Goal: Transaction & Acquisition: Purchase product/service

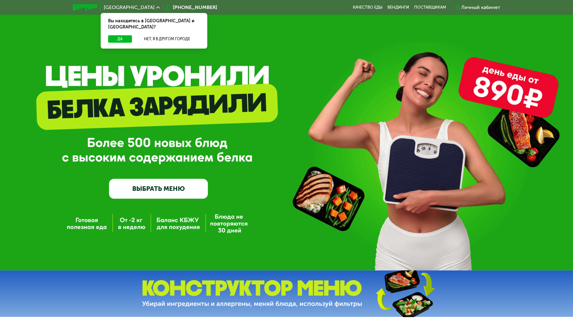
click at [467, 8] on div "Личный кабинет" at bounding box center [480, 7] width 39 height 7
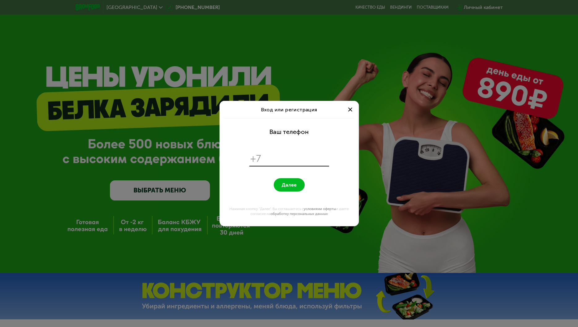
drag, startPoint x: 517, startPoint y: 213, endPoint x: 494, endPoint y: 224, distance: 26.1
click at [517, 212] on div "Вход или регистрация Ваш телефон +7 Далее Нажимая кнопку "Далее", Вы соглашаете…" at bounding box center [289, 163] width 578 height 327
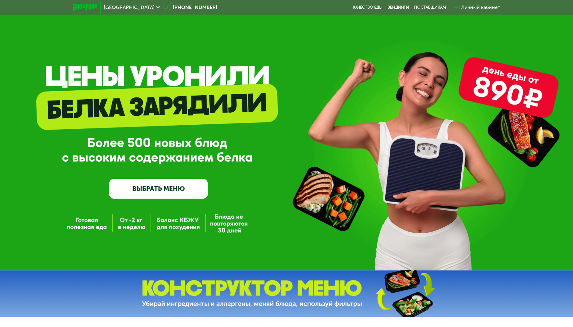
click at [479, 6] on div "Личный кабинет" at bounding box center [480, 7] width 39 height 7
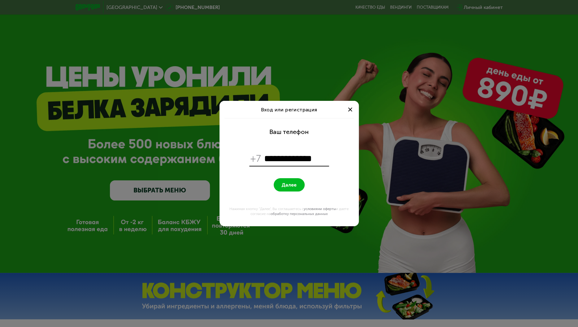
type input "**********"
click at [287, 184] on span "Далее" at bounding box center [289, 185] width 15 height 6
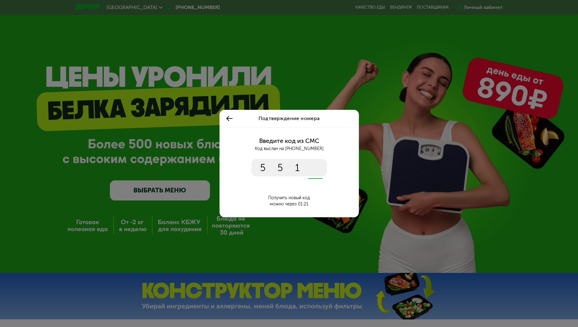
type input "****"
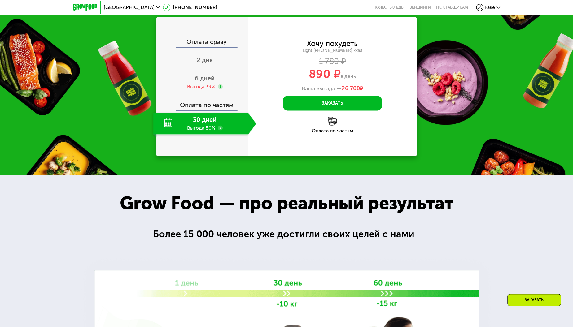
scroll to position [757, 0]
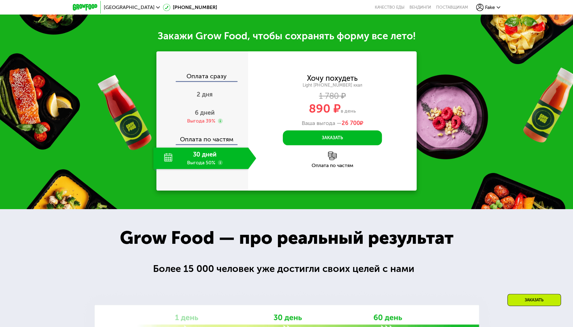
click at [25, 197] on div "Закажи Grow Food, чтобы сохранять форму все лето! Оплата сразу 2 дня 6 дней Выг…" at bounding box center [286, 110] width 573 height 198
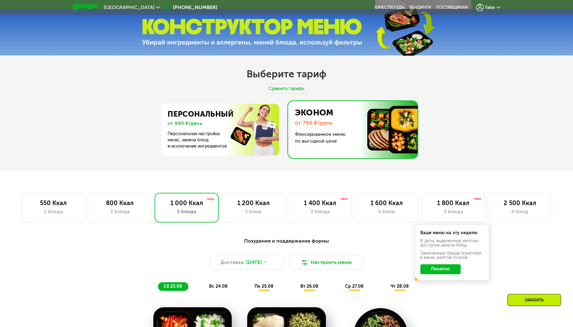
scroll to position [275, 0]
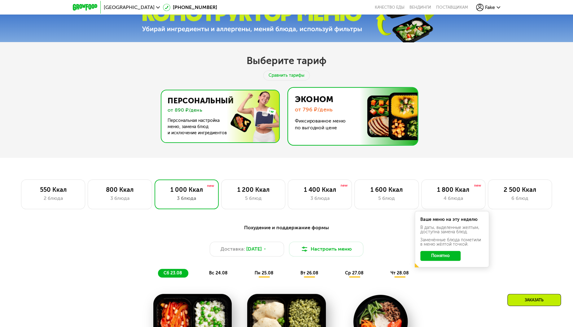
click at [261, 109] on img at bounding box center [219, 116] width 121 height 52
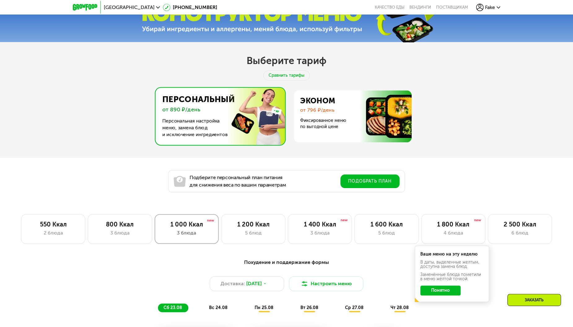
click at [174, 230] on div "1 000 Ккал 3 блюда" at bounding box center [187, 229] width 64 height 30
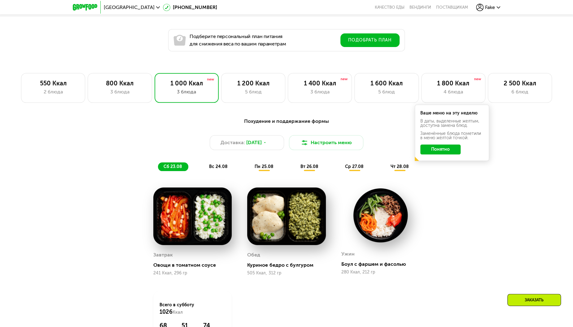
scroll to position [310, 0]
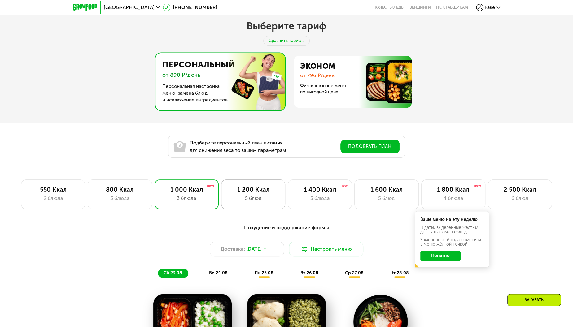
click at [261, 202] on div "5 блюд" at bounding box center [253, 198] width 51 height 7
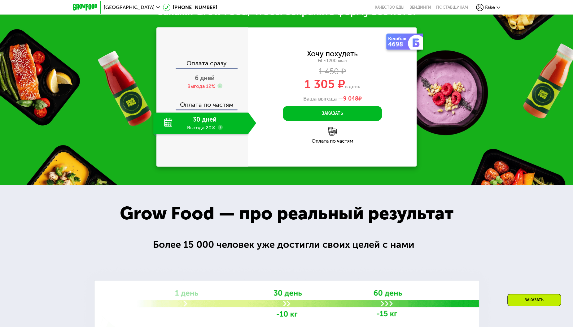
scroll to position [789, 0]
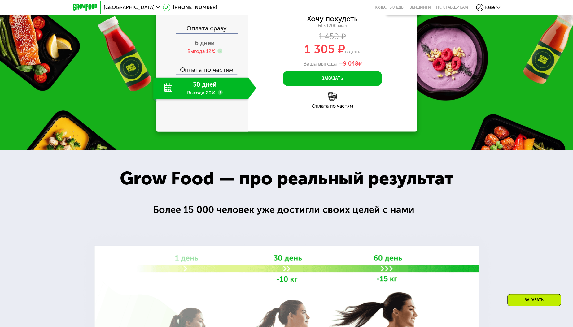
click at [133, 6] on span "[GEOGRAPHIC_DATA]" at bounding box center [129, 7] width 51 height 5
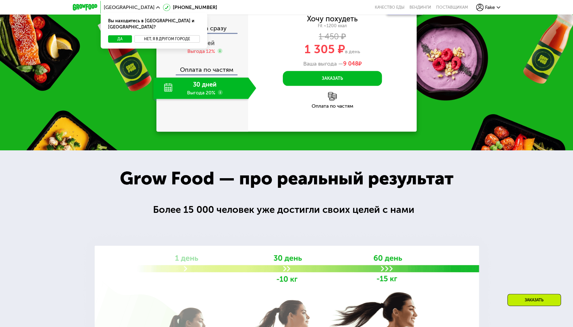
click at [156, 35] on button "Нет, я в другом городе" at bounding box center [166, 38] width 65 height 7
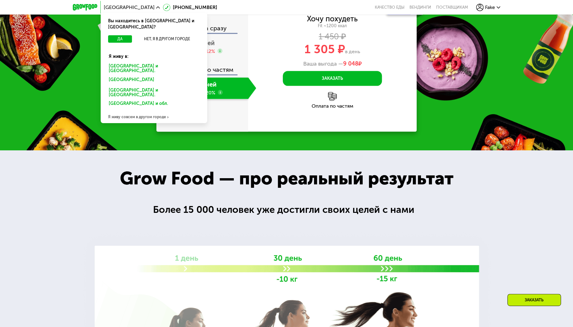
click at [125, 76] on div "[GEOGRAPHIC_DATA] и [GEOGRAPHIC_DATA]." at bounding box center [152, 81] width 97 height 10
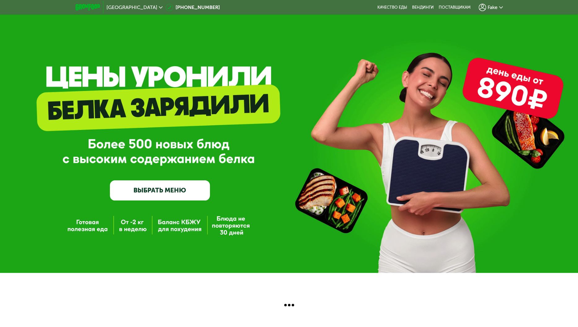
click at [508, 45] on div "GrowFood — доставка правильного питания ВЫБРАТЬ МЕНЮ" at bounding box center [289, 136] width 578 height 273
click at [538, 293] on div "Москва 8 (800) 555-21-78 Качество еды Вендинги поставщикам Fake GrowFood — дост…" at bounding box center [289, 153] width 578 height 307
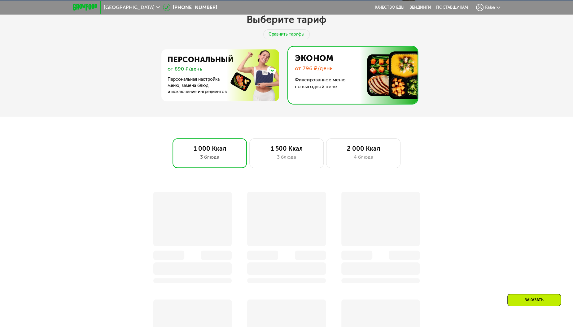
scroll to position [241, 0]
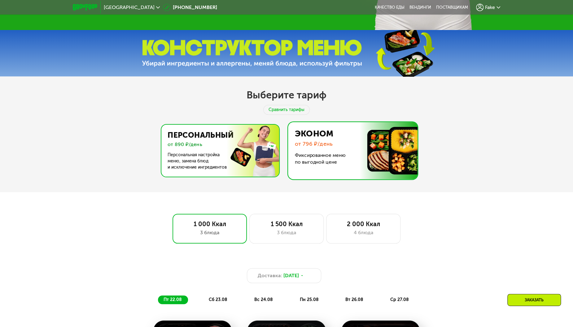
click at [264, 133] on img at bounding box center [219, 151] width 121 height 52
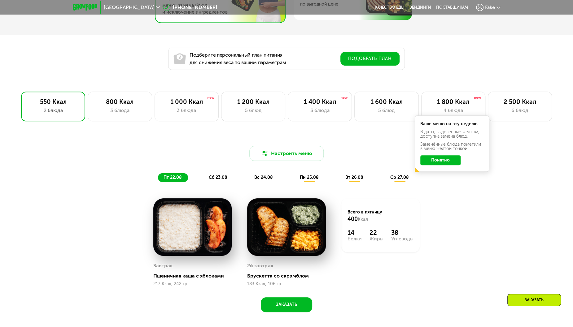
scroll to position [413, 0]
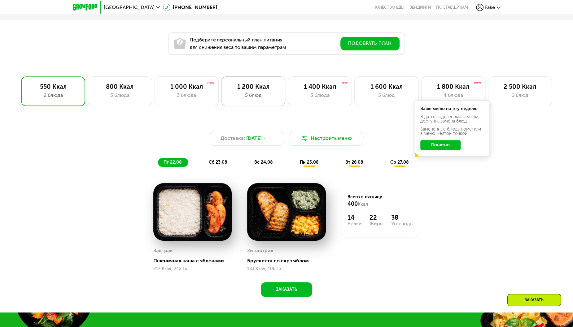
click at [255, 90] on div "1 200 Ккал" at bounding box center [253, 86] width 51 height 7
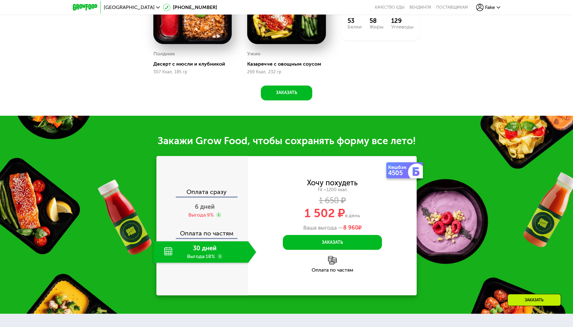
scroll to position [755, 0]
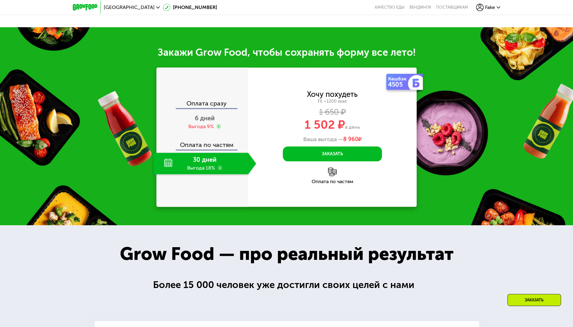
click at [484, 8] on div "Fake" at bounding box center [488, 7] width 24 height 7
